Goal: Task Accomplishment & Management: Use online tool/utility

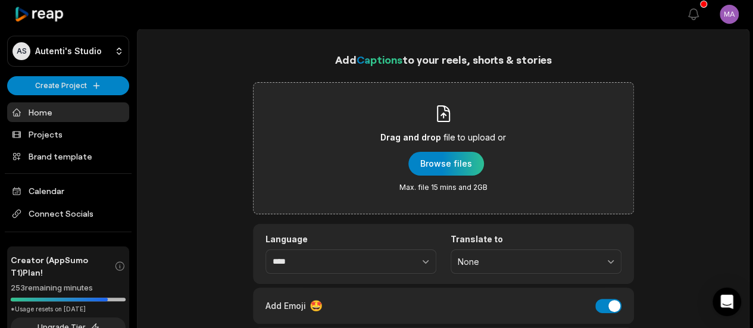
click at [452, 130] on span "file to upload or" at bounding box center [474, 137] width 62 height 14
click at [0, 0] on input "Drag and drop file to upload or Browse files Max. file 15 mins and 2GB" at bounding box center [0, 0] width 0 height 0
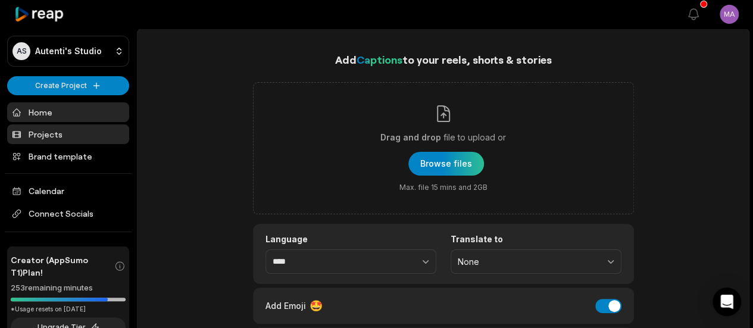
click at [65, 127] on link "Projects" at bounding box center [68, 134] width 122 height 20
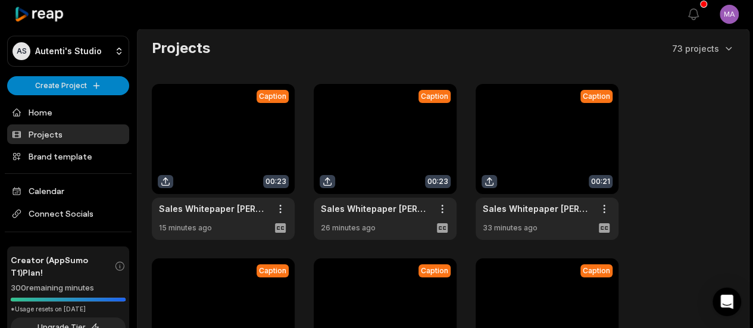
scroll to position [112, 0]
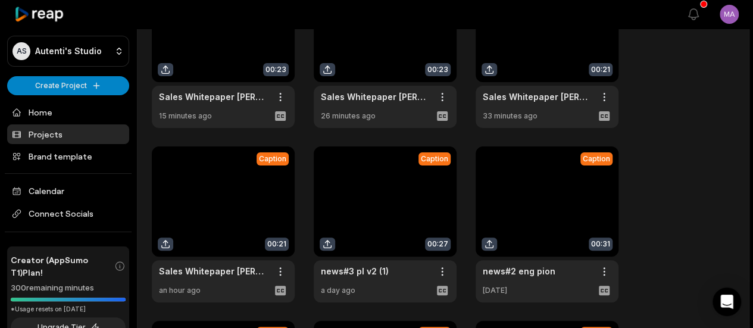
click at [350, 198] on link at bounding box center [385, 224] width 143 height 156
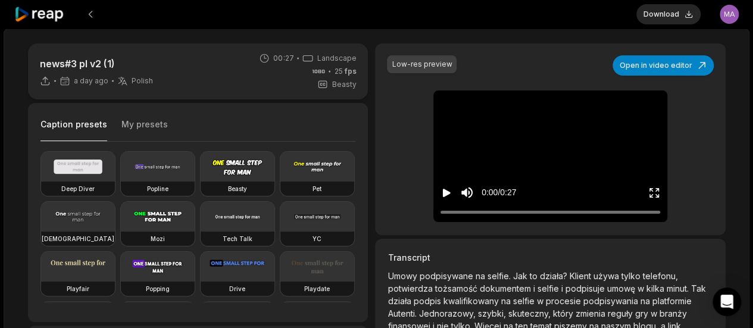
click at [440, 183] on button "Play video" at bounding box center [446, 193] width 12 height 22
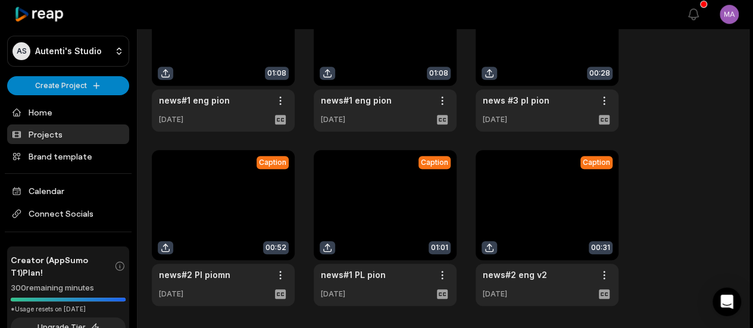
scroll to position [539, 0]
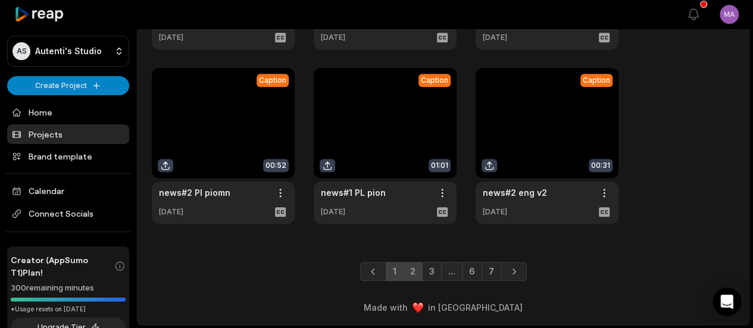
click at [404, 269] on link "2" at bounding box center [413, 271] width 20 height 19
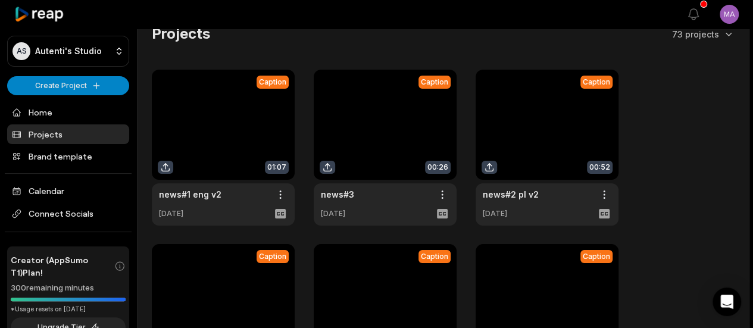
scroll to position [13, 0]
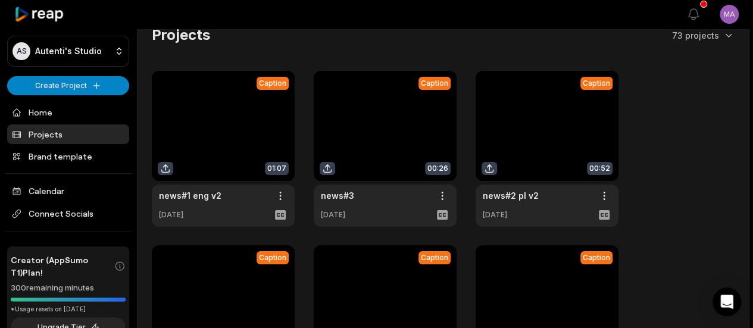
click at [358, 126] on link at bounding box center [385, 149] width 143 height 156
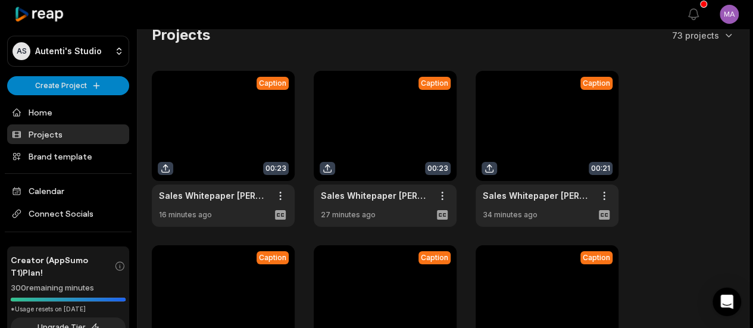
scroll to position [539, 0]
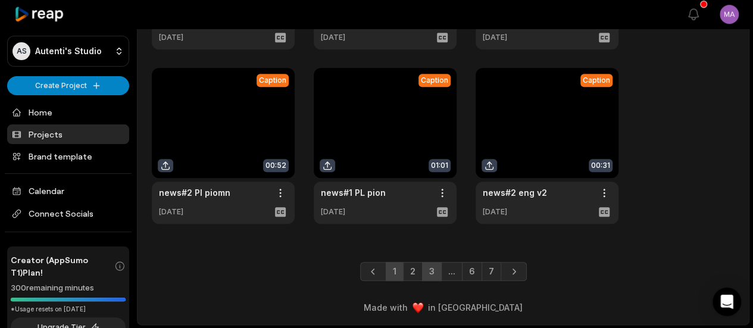
click at [432, 267] on link "3" at bounding box center [432, 271] width 20 height 19
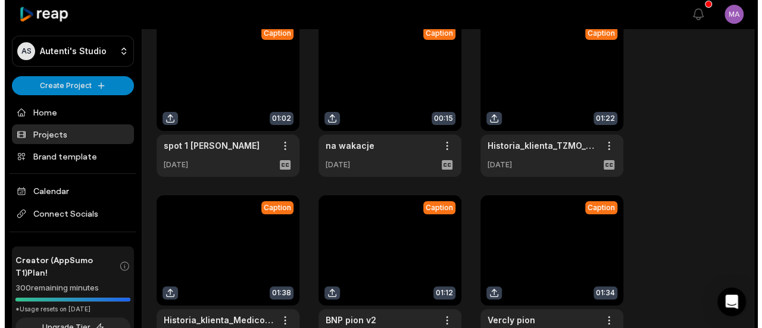
scroll to position [0, 0]
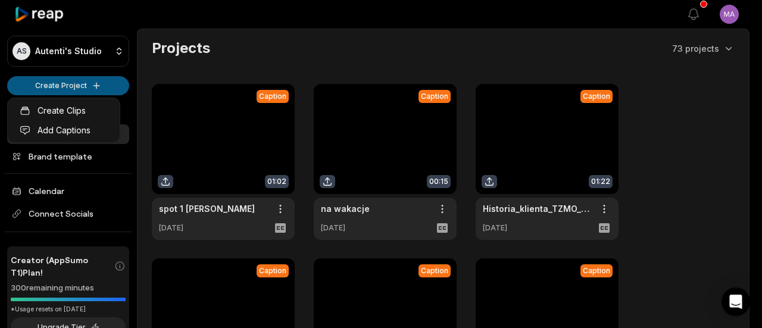
click at [77, 87] on html "AS Autenti's Studio Create Project Home Projects Brand template Calendar Connec…" at bounding box center [381, 164] width 762 height 328
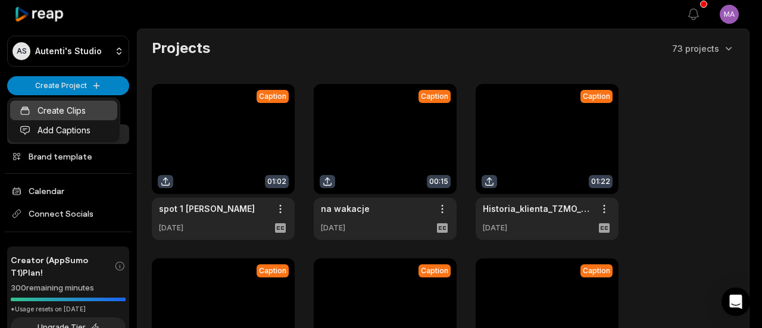
click at [81, 104] on link "Create Clips" at bounding box center [63, 111] width 107 height 20
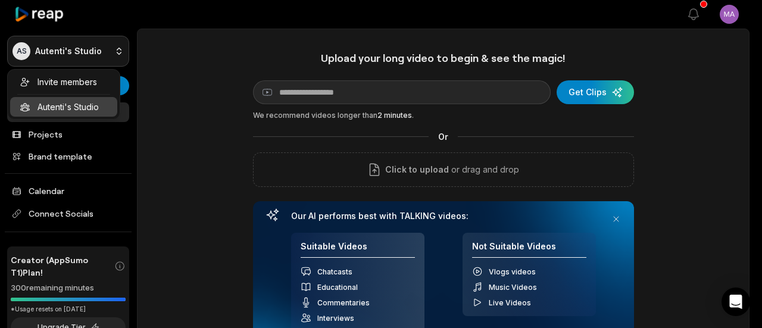
click at [32, 43] on html "AS Autenti's Studio Create Project Home Projects Brand template Calendar Connec…" at bounding box center [381, 164] width 762 height 328
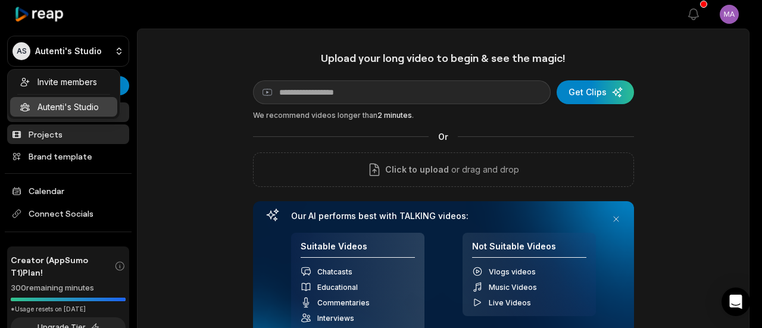
click at [48, 137] on html "AS Autenti's Studio Create Project Home Projects Brand template Calendar Connec…" at bounding box center [381, 164] width 762 height 328
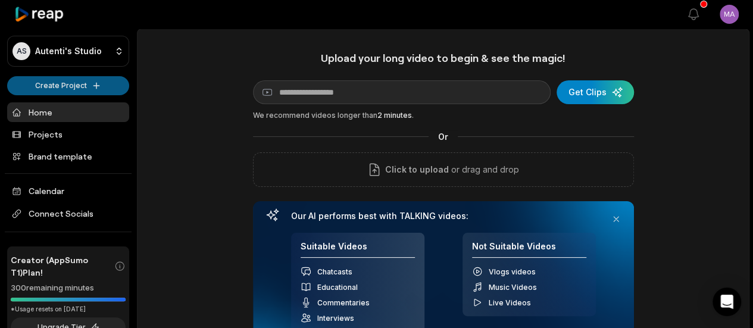
click at [45, 83] on html "AS Autenti's Studio Create Project Home Projects Brand template Calendar Connec…" at bounding box center [376, 164] width 753 height 328
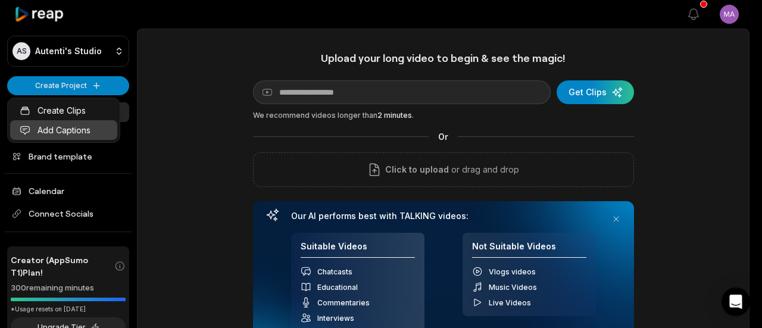
click at [60, 131] on link "Add Captions" at bounding box center [63, 130] width 107 height 20
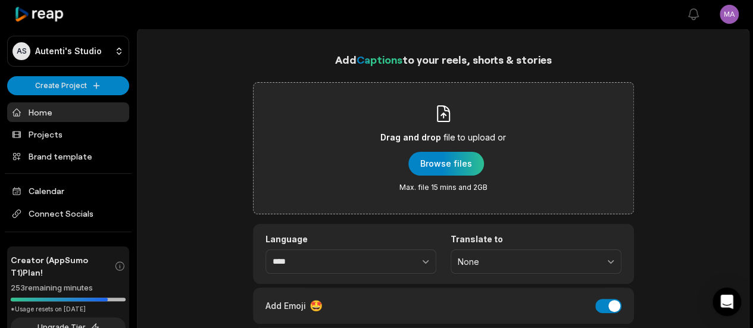
click at [571, 130] on div "Drag and drop file to upload or Browse files Max. file 15 mins and 2GB" at bounding box center [443, 148] width 381 height 132
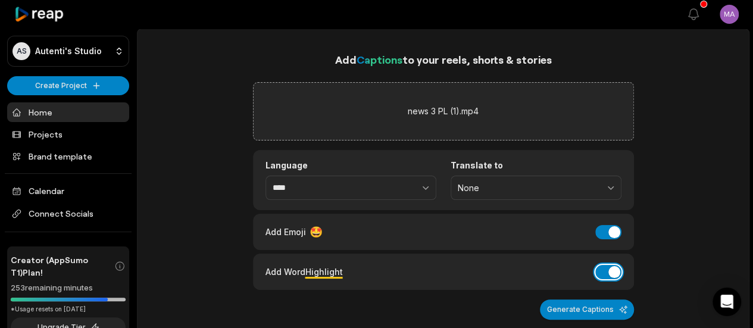
click at [608, 267] on button "Add Word Highlight" at bounding box center [608, 272] width 26 height 14
click at [608, 232] on button "Add Emoji" at bounding box center [608, 232] width 26 height 14
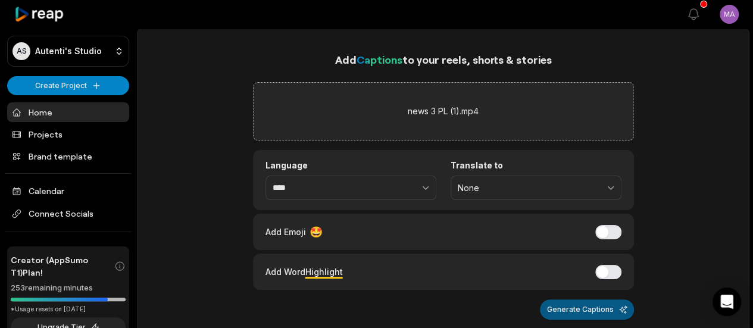
click at [608, 301] on button "Generate Captions" at bounding box center [587, 309] width 94 height 20
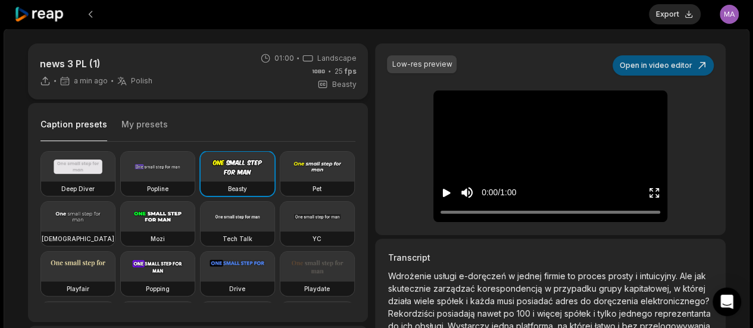
click at [674, 62] on button "Open in video editor" at bounding box center [662, 65] width 101 height 20
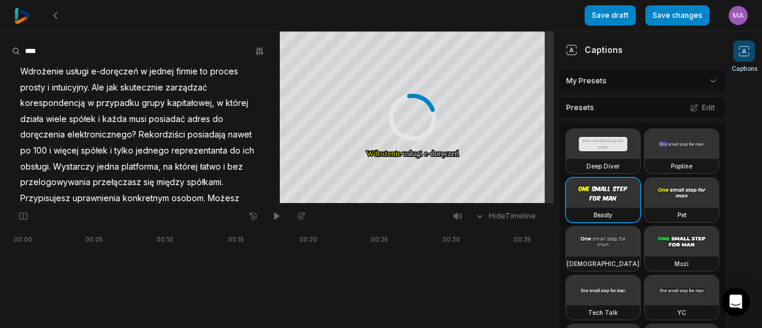
click at [107, 70] on span "e-doręczeń" at bounding box center [114, 72] width 49 height 16
click at [124, 73] on span "e-doręczeń" at bounding box center [114, 72] width 49 height 16
click at [112, 71] on span "e-doręczeń" at bounding box center [114, 72] width 49 height 16
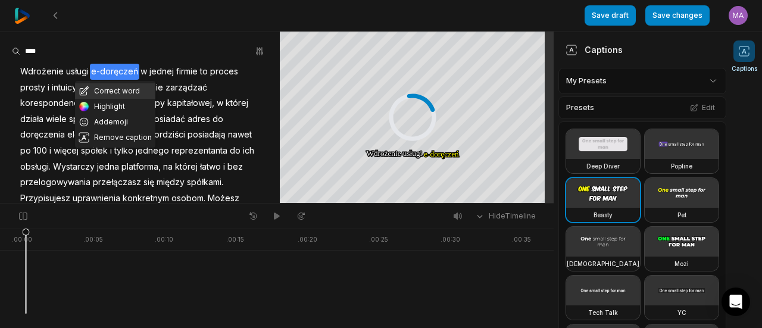
click at [107, 87] on button "Correct word" at bounding box center [115, 90] width 80 height 15
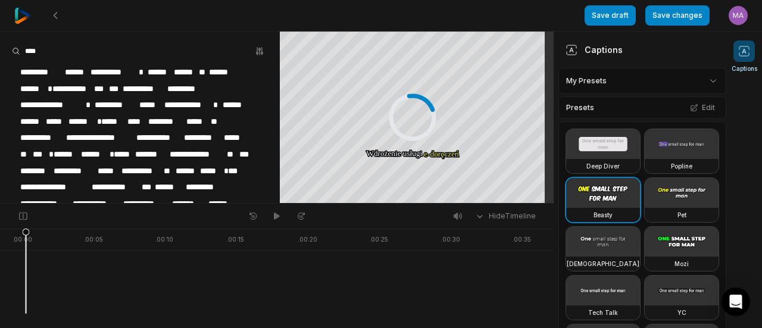
click at [107, 70] on span "**********" at bounding box center [113, 72] width 48 height 16
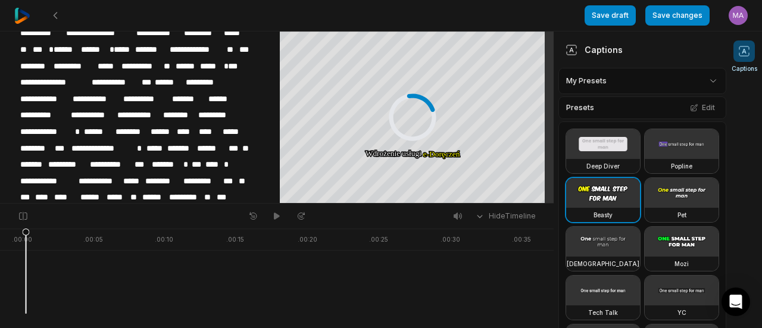
scroll to position [105, 0]
click at [37, 123] on span "**********" at bounding box center [46, 131] width 55 height 16
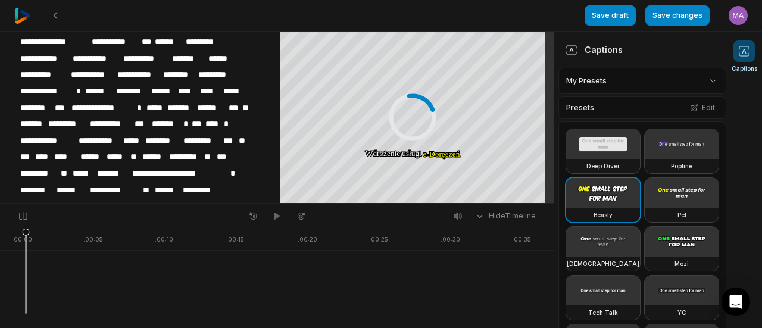
scroll to position [156, 0]
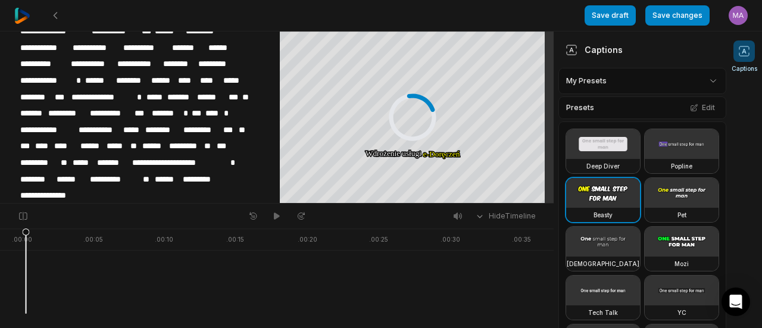
click at [168, 158] on span "**********" at bounding box center [180, 163] width 98 height 16
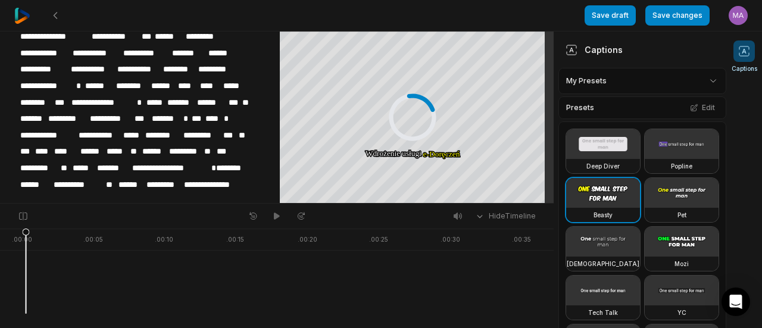
click at [190, 160] on span "**********" at bounding box center [171, 168] width 80 height 16
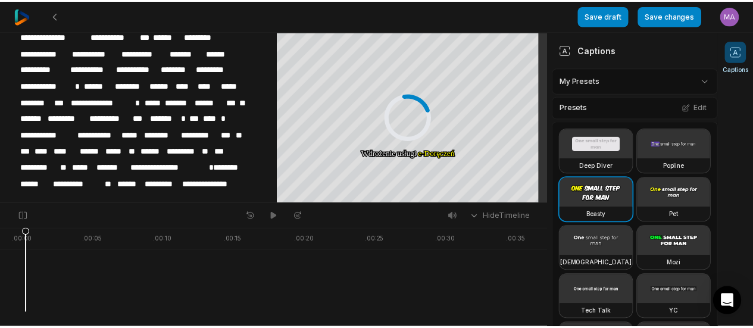
scroll to position [140, 0]
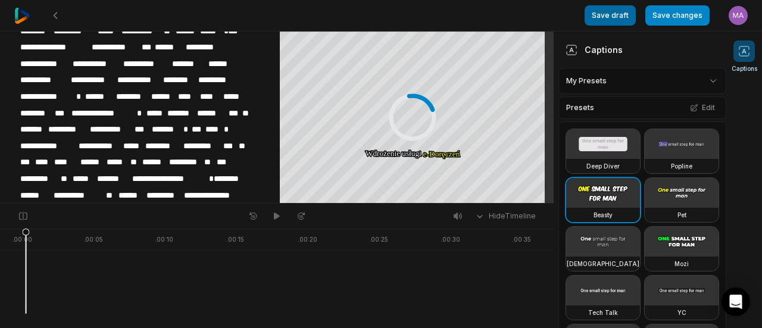
click at [621, 14] on button "Save draft" at bounding box center [609, 15] width 51 height 20
click at [675, 19] on button "Save changes" at bounding box center [677, 15] width 64 height 20
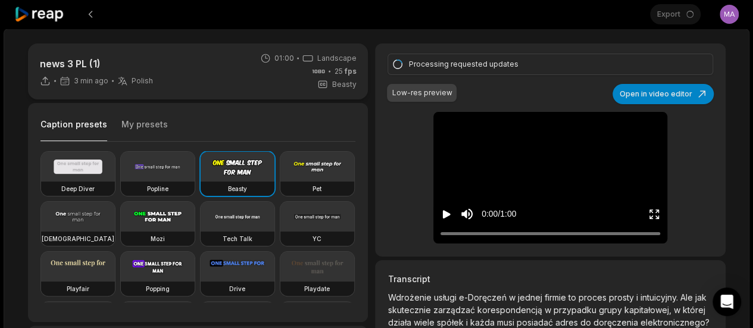
click at [139, 125] on button "My presets" at bounding box center [144, 129] width 46 height 23
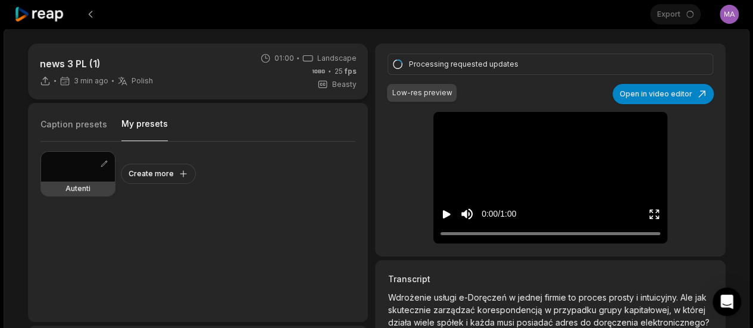
click at [55, 162] on div at bounding box center [78, 167] width 74 height 30
click at [73, 165] on div at bounding box center [78, 167] width 74 height 30
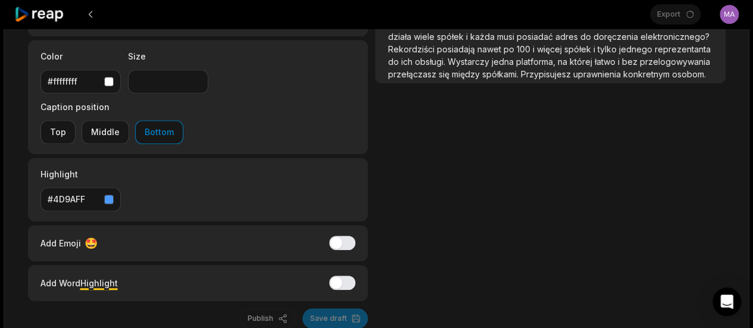
scroll to position [298, 0]
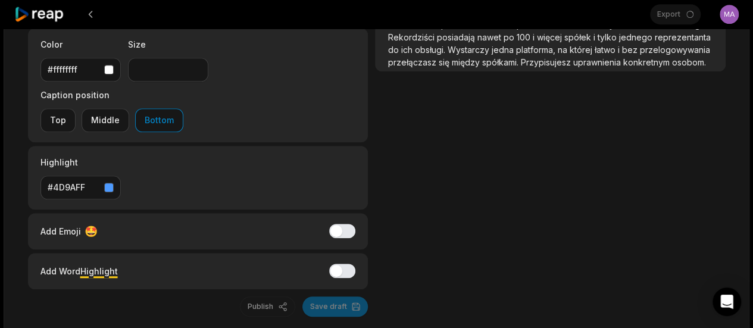
click at [593, 174] on div "Processing requested updates Low-res preview Open in video editor Wdrożenie Wdr…" at bounding box center [550, 31] width 350 height 571
